Goal: Check status: Check status

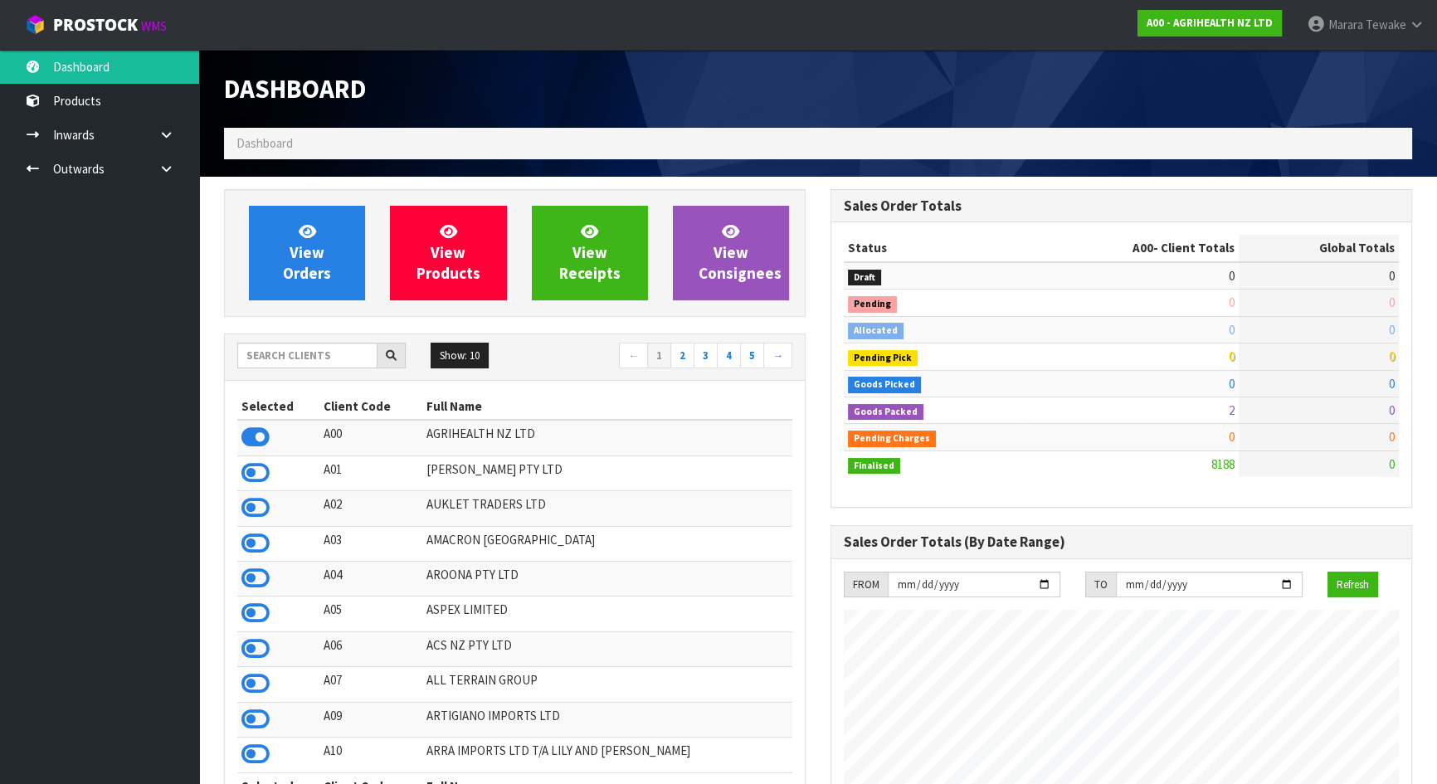
scroll to position [1254, 606]
click at [339, 348] on input "text" at bounding box center [307, 356] width 140 height 26
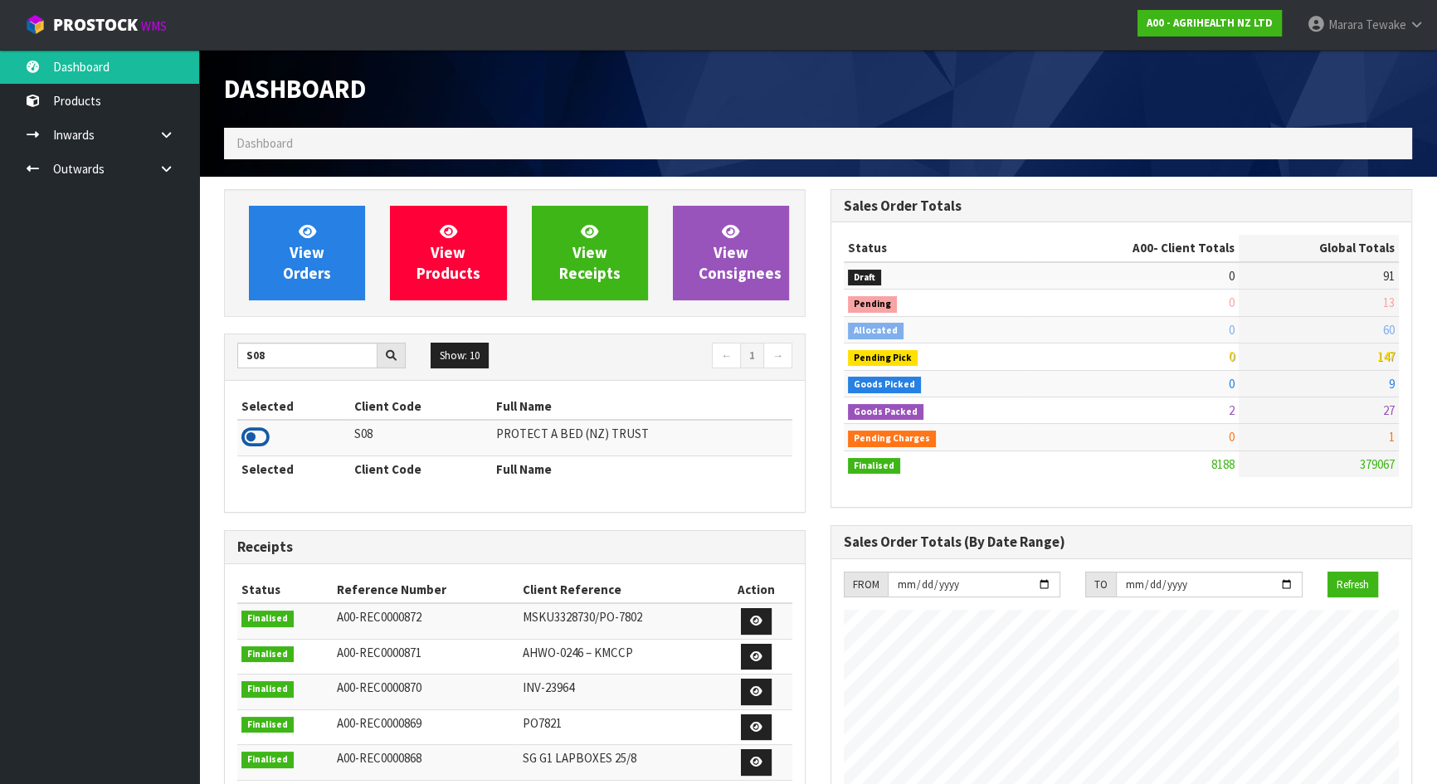
click at [249, 436] on icon at bounding box center [255, 437] width 28 height 25
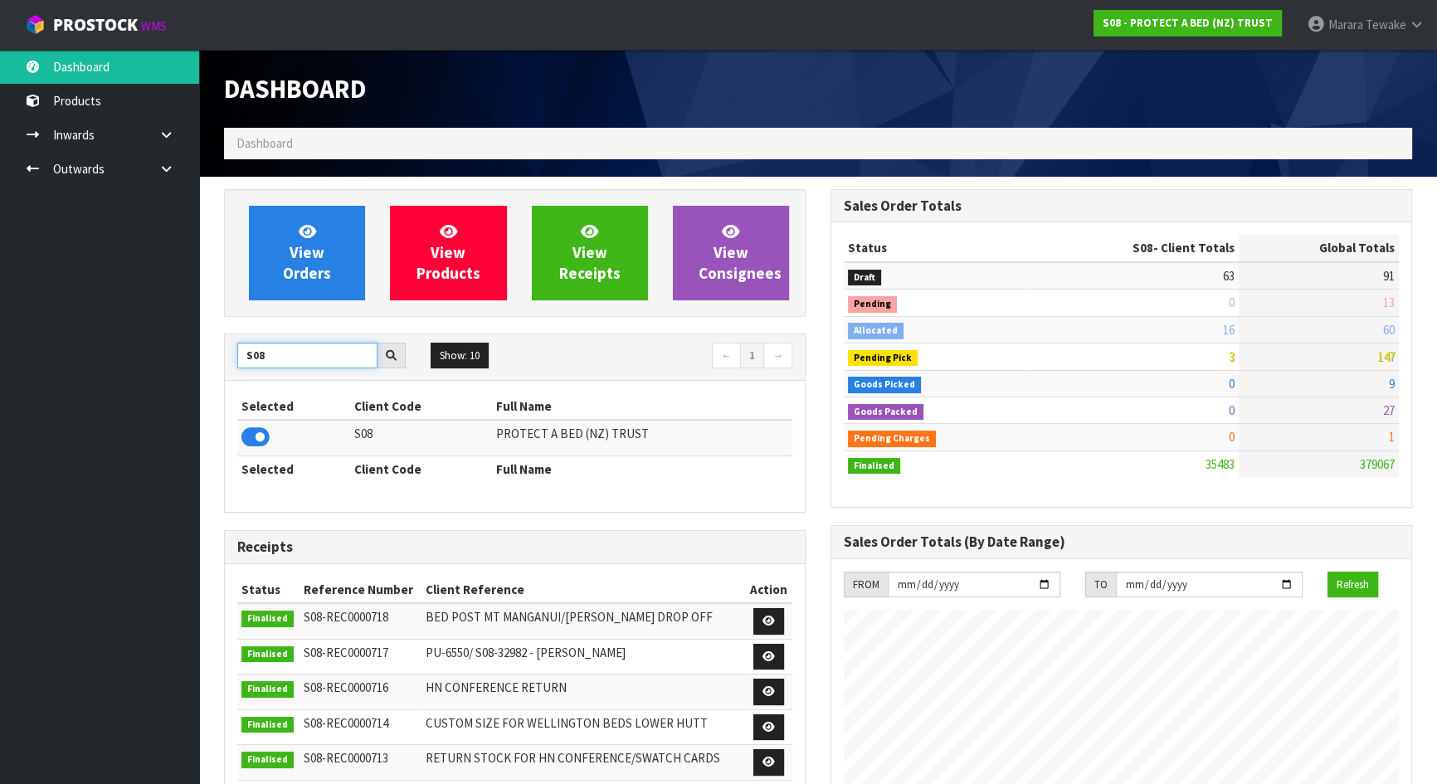
drag, startPoint x: 280, startPoint y: 358, endPoint x: 166, endPoint y: 317, distance: 121.7
click at [182, 323] on body "Toggle navigation ProStock WMS S08 - PROTECT A BED (NZ) TRUST Marara Tewake Log…" at bounding box center [718, 392] width 1437 height 784
click at [261, 445] on icon at bounding box center [255, 437] width 28 height 25
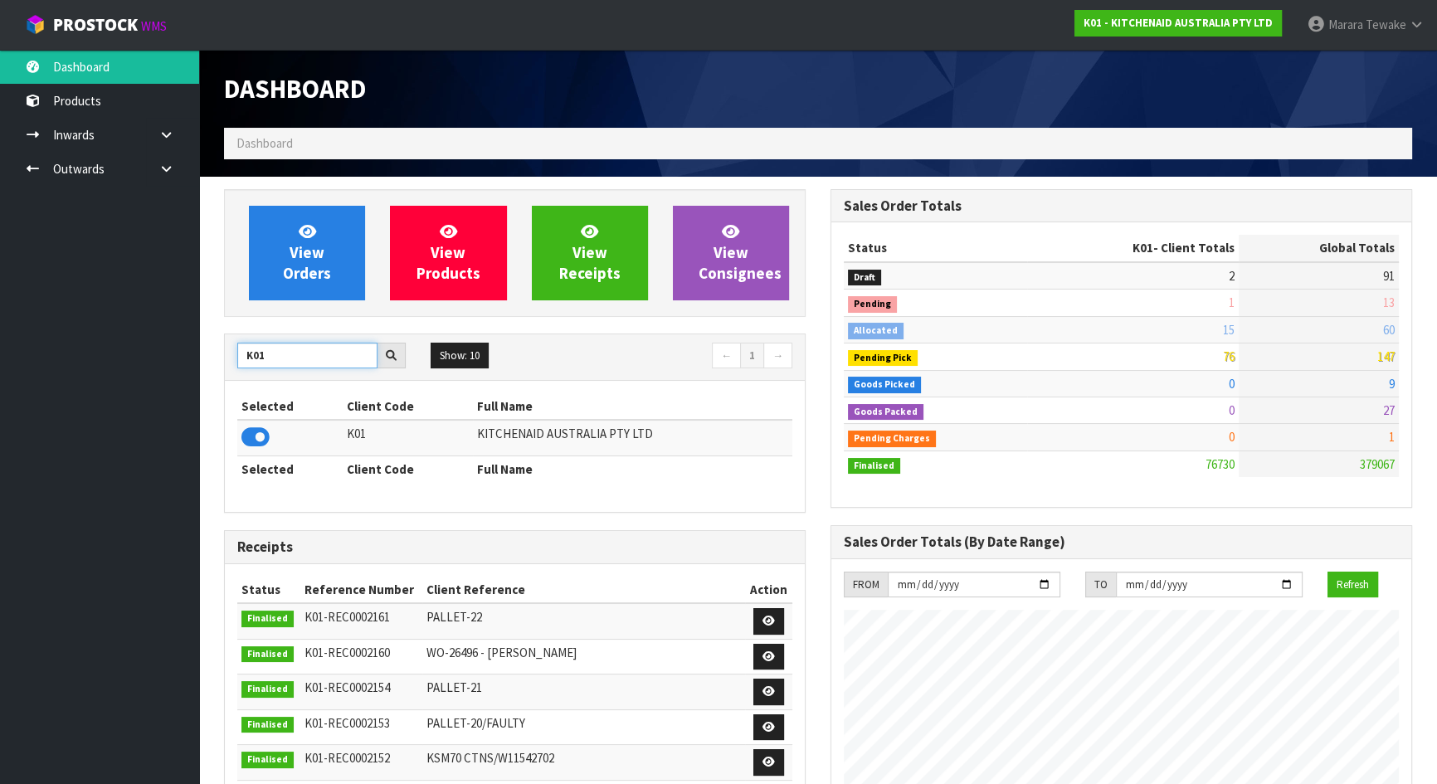
drag, startPoint x: 270, startPoint y: 360, endPoint x: 211, endPoint y: 335, distance: 63.9
click at [221, 341] on div "View Orders View Products View Receipts View Consignees K01 Show: 10 5 10 25 50…" at bounding box center [515, 674] width 606 height 971
type input "J02"
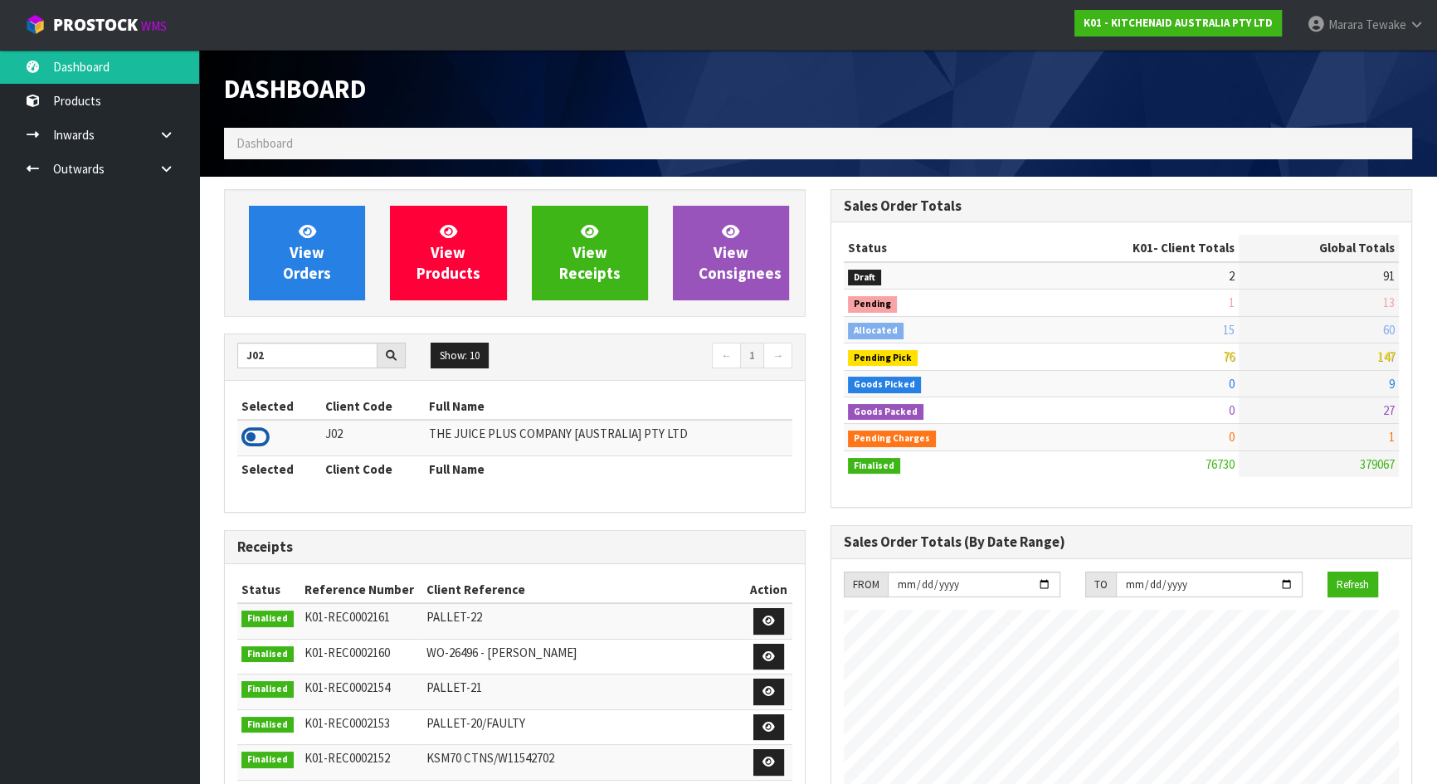
click at [260, 435] on icon at bounding box center [255, 437] width 28 height 25
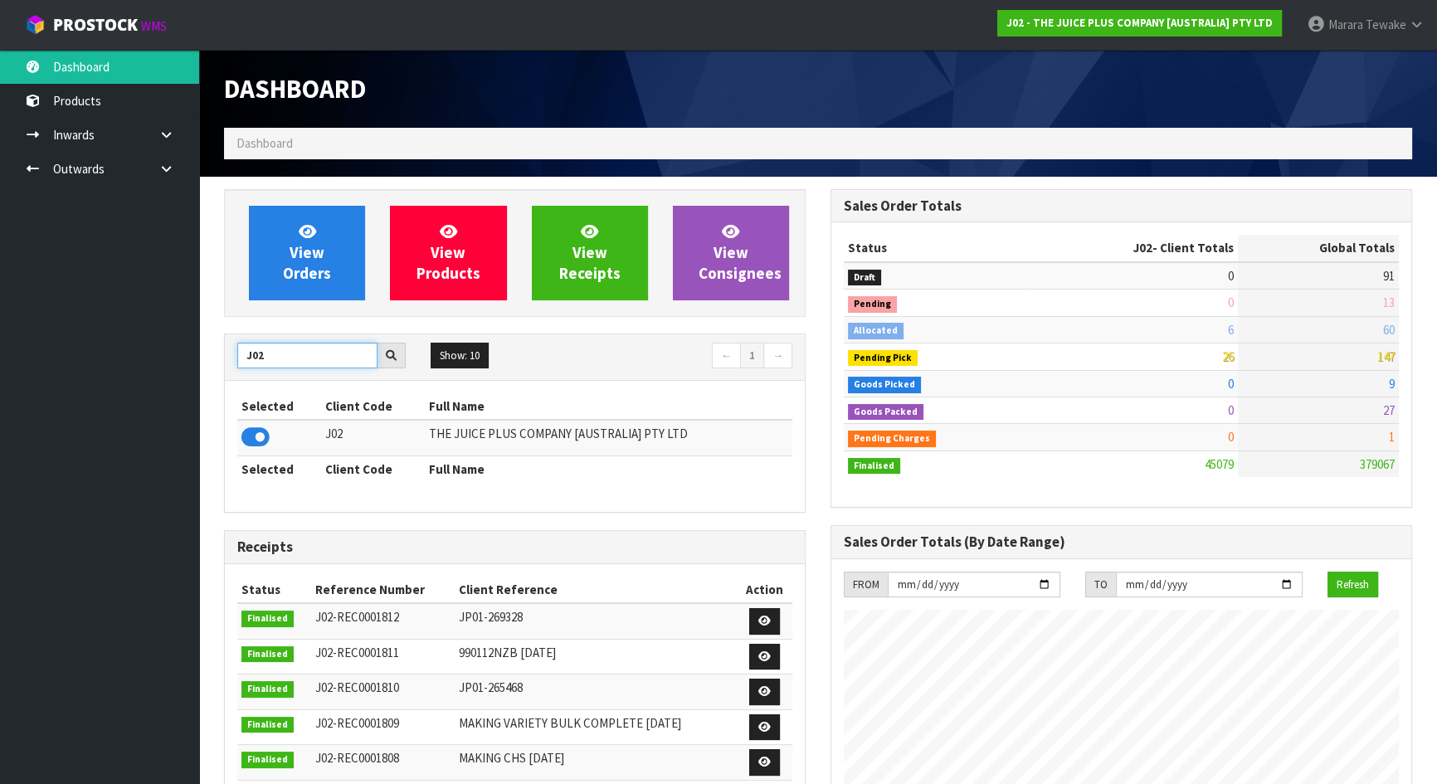
drag, startPoint x: 279, startPoint y: 353, endPoint x: 219, endPoint y: 348, distance: 59.9
click at [221, 348] on div "View Orders View Products View Receipts View Consignees J02 Show: 10 5 10 25 50…" at bounding box center [515, 670] width 606 height 963
